Goal: Navigation & Orientation: Find specific page/section

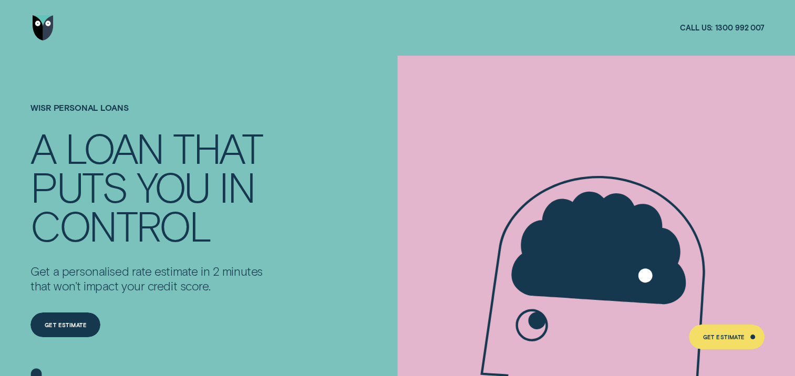
click at [47, 26] on img "Go to home page" at bounding box center [43, 27] width 21 height 25
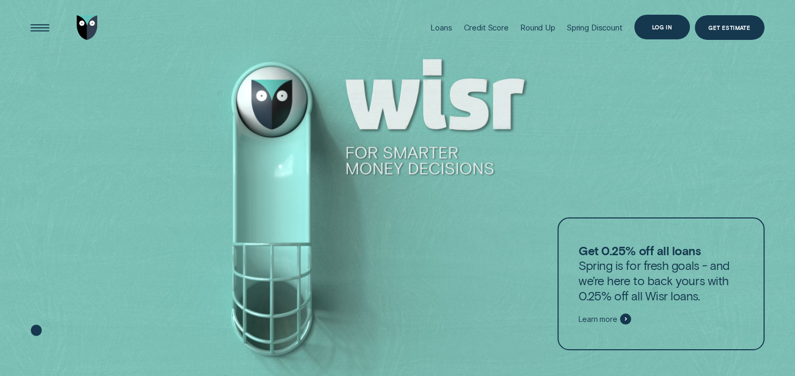
click at [657, 26] on div "Log in" at bounding box center [662, 27] width 21 height 5
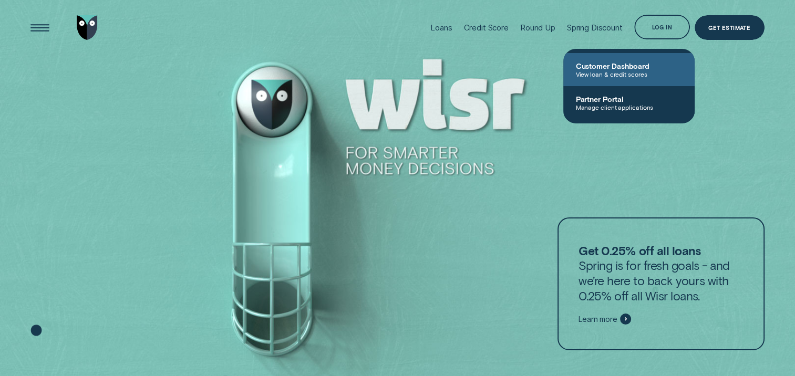
click at [629, 65] on span "Customer Dashboard" at bounding box center [629, 66] width 106 height 9
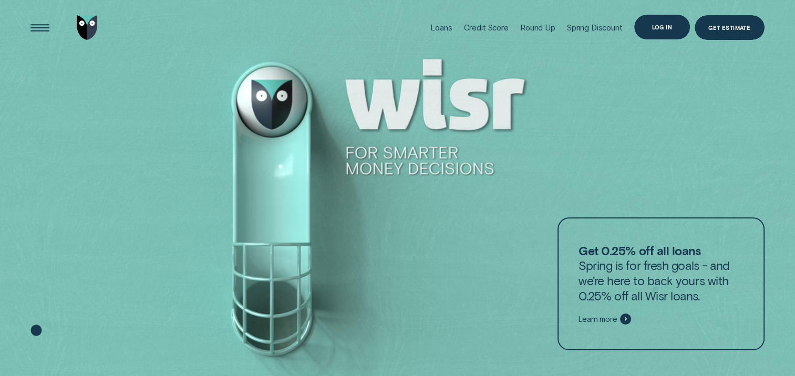
click at [660, 25] on div "Log in" at bounding box center [662, 27] width 21 height 5
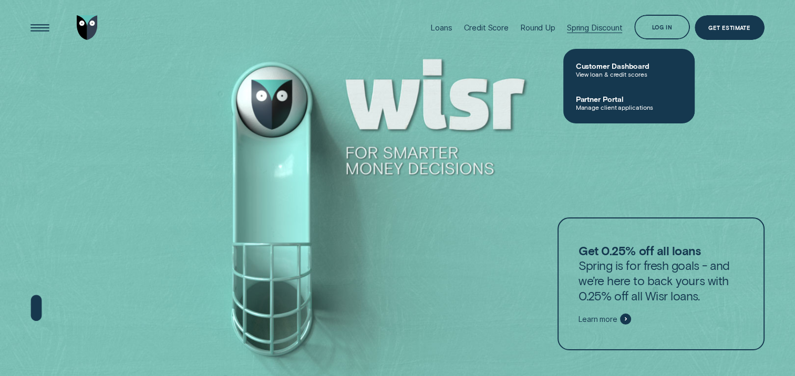
click at [605, 26] on div "Spring Discount" at bounding box center [595, 28] width 56 height 10
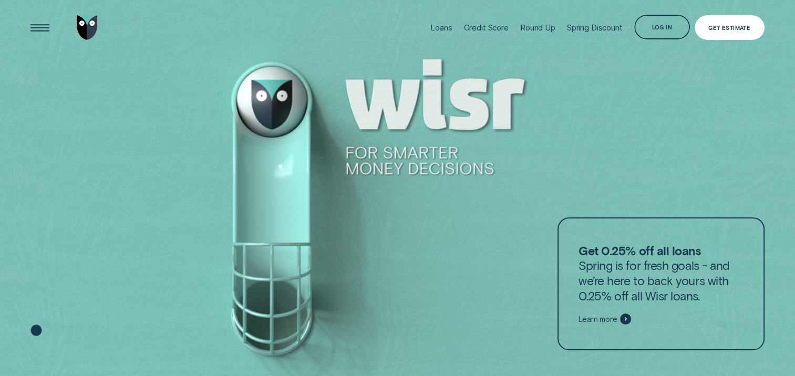
click at [724, 25] on div "Get Estimate" at bounding box center [730, 27] width 42 height 5
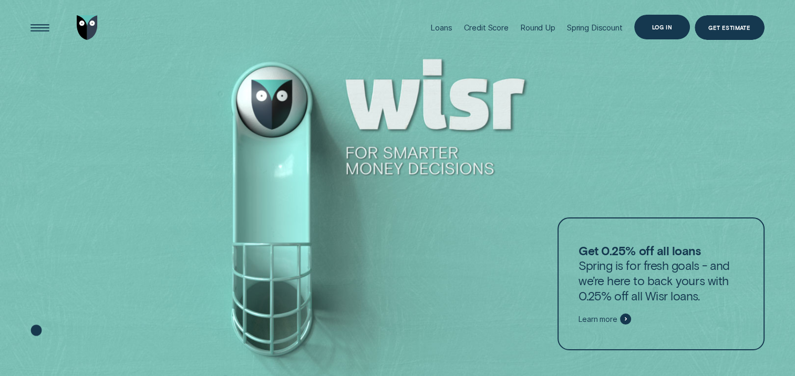
click at [661, 32] on div "Log in" at bounding box center [662, 27] width 56 height 25
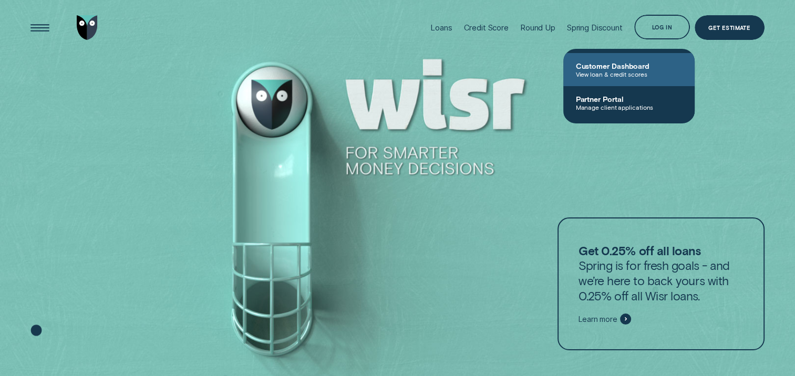
click at [639, 66] on span "Customer Dashboard" at bounding box center [629, 66] width 106 height 9
